Goal: Use online tool/utility: Utilize a website feature to perform a specific function

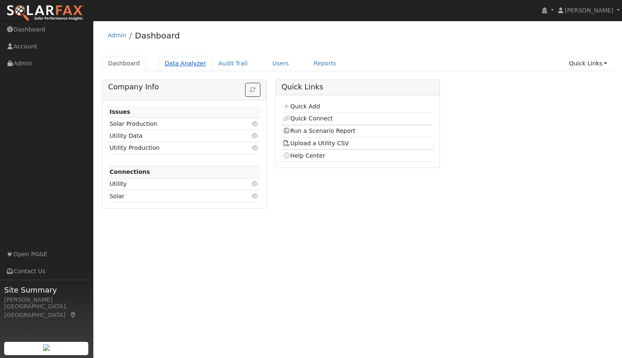
click at [186, 65] on link "Data Analyzer" at bounding box center [185, 63] width 54 height 15
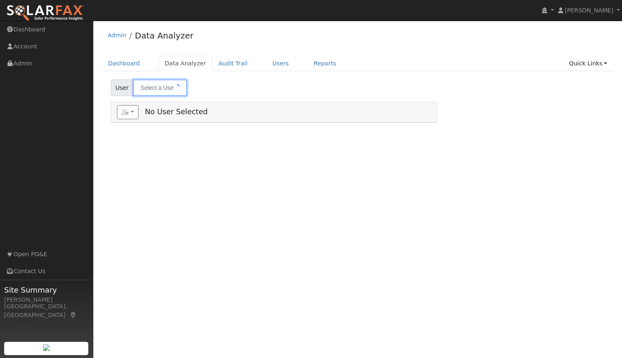
type input "[PERSON_NAME]"
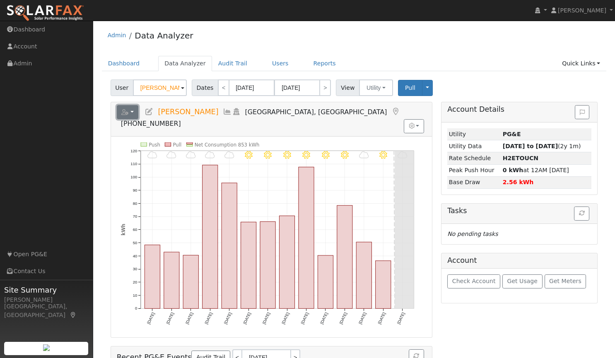
click at [121, 113] on icon "button" at bounding box center [124, 112] width 7 height 6
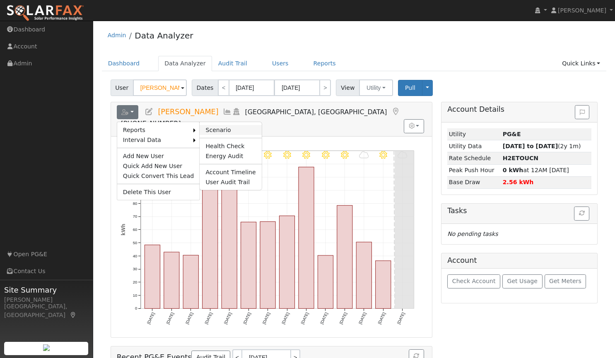
click at [208, 131] on link "Scenario" at bounding box center [231, 130] width 62 height 10
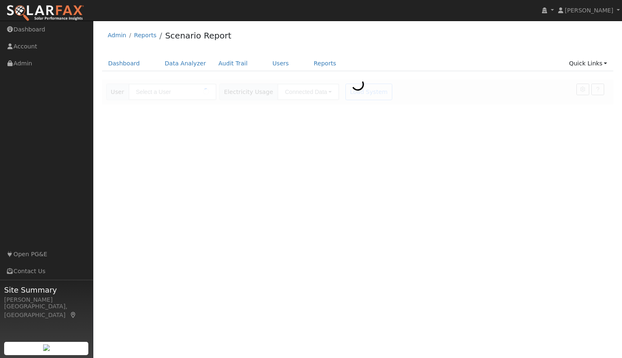
type input "[PERSON_NAME]"
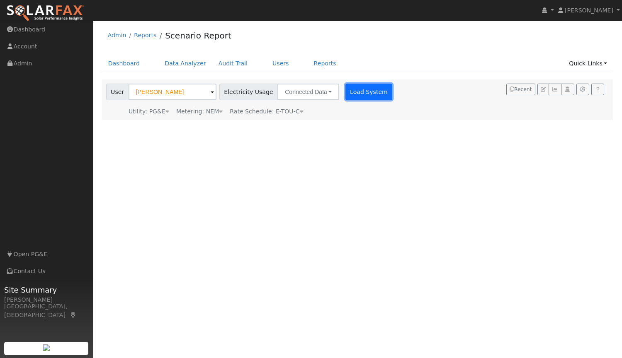
click at [364, 91] on button "Load System" at bounding box center [368, 92] width 47 height 17
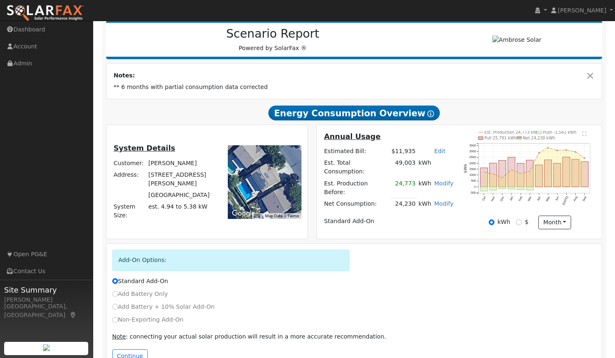
scroll to position [125, 0]
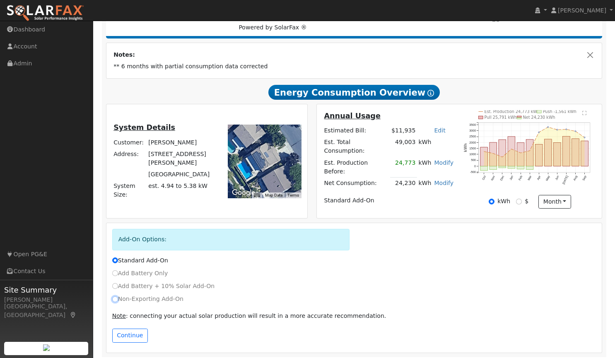
click at [116, 297] on input "Non-Exporting Add-On" at bounding box center [115, 300] width 6 height 6
radio input "true"
radio input "false"
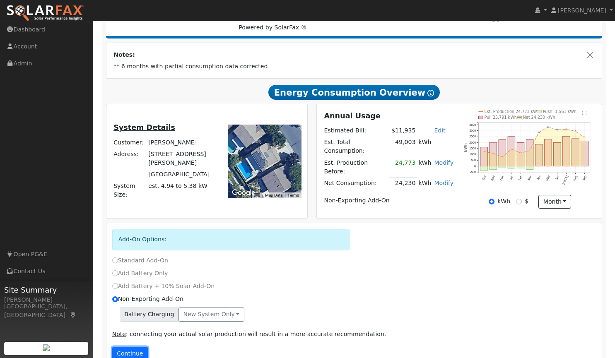
click at [133, 349] on button "Continue" at bounding box center [130, 354] width 36 height 14
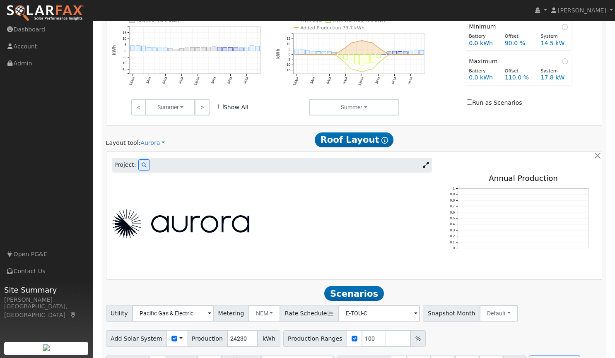
scroll to position [508, 0]
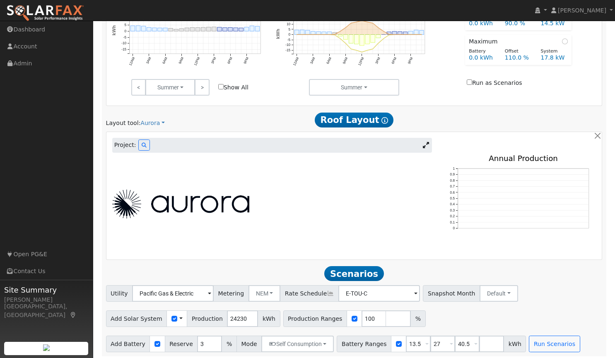
click at [423, 143] on icon at bounding box center [426, 145] width 6 height 6
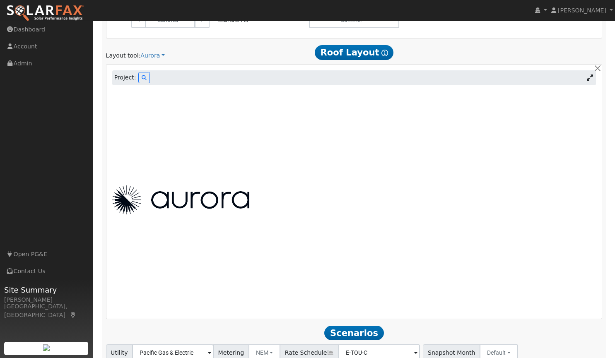
scroll to position [578, 0]
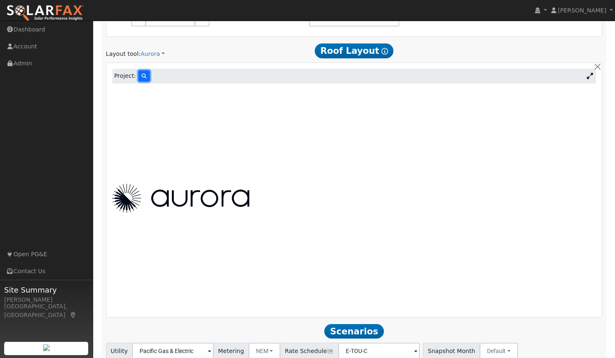
click at [145, 72] on button at bounding box center [144, 75] width 12 height 11
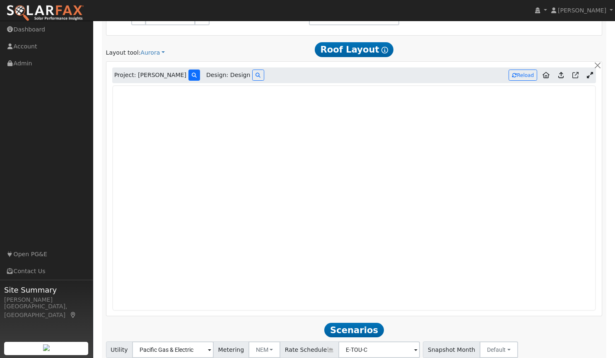
type input "11700"
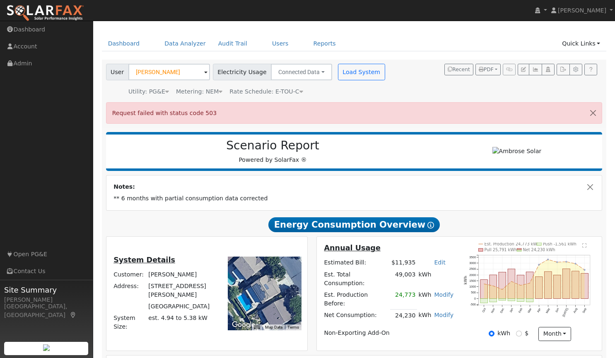
scroll to position [0, 0]
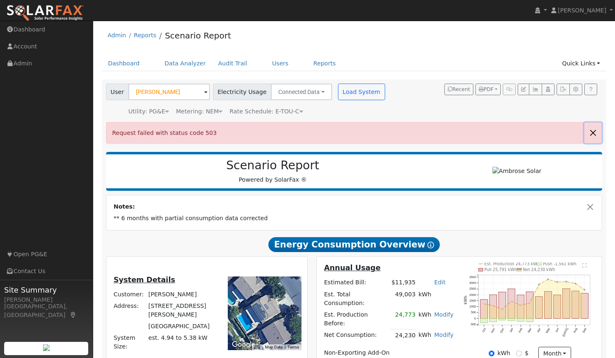
click at [592, 133] on button "button" at bounding box center [593, 133] width 17 height 20
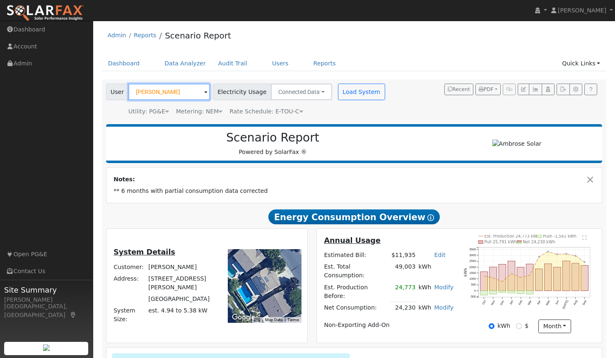
click at [179, 91] on input "Raul Tadle" at bounding box center [169, 92] width 82 height 17
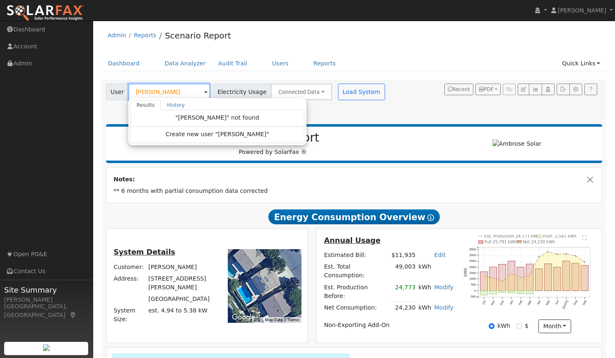
click at [160, 91] on input "gary jar" at bounding box center [169, 92] width 82 height 17
type input "g"
